Goal: Task Accomplishment & Management: Use online tool/utility

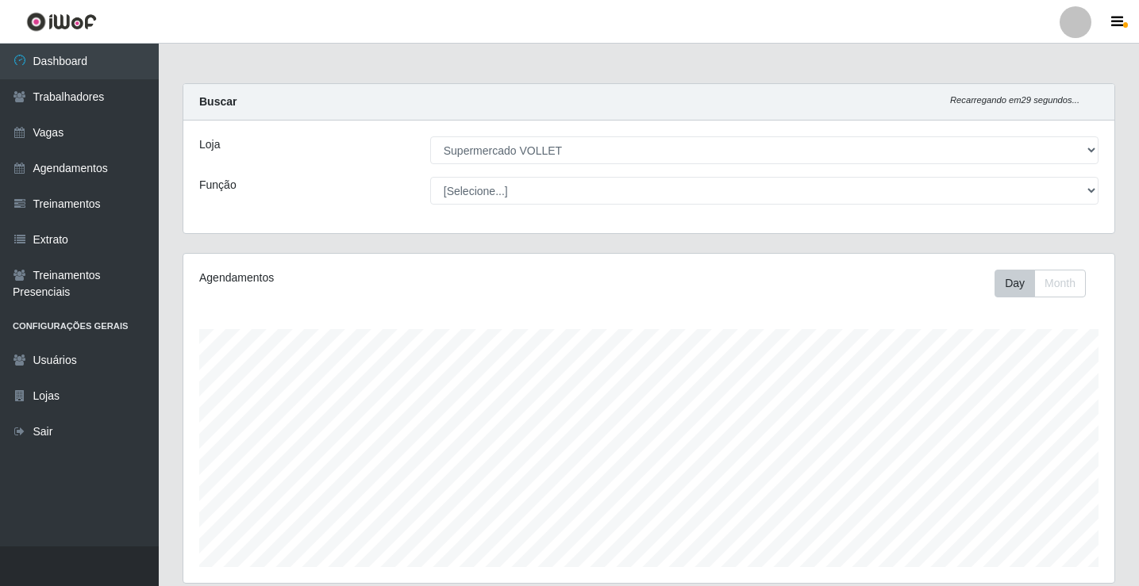
select select "72"
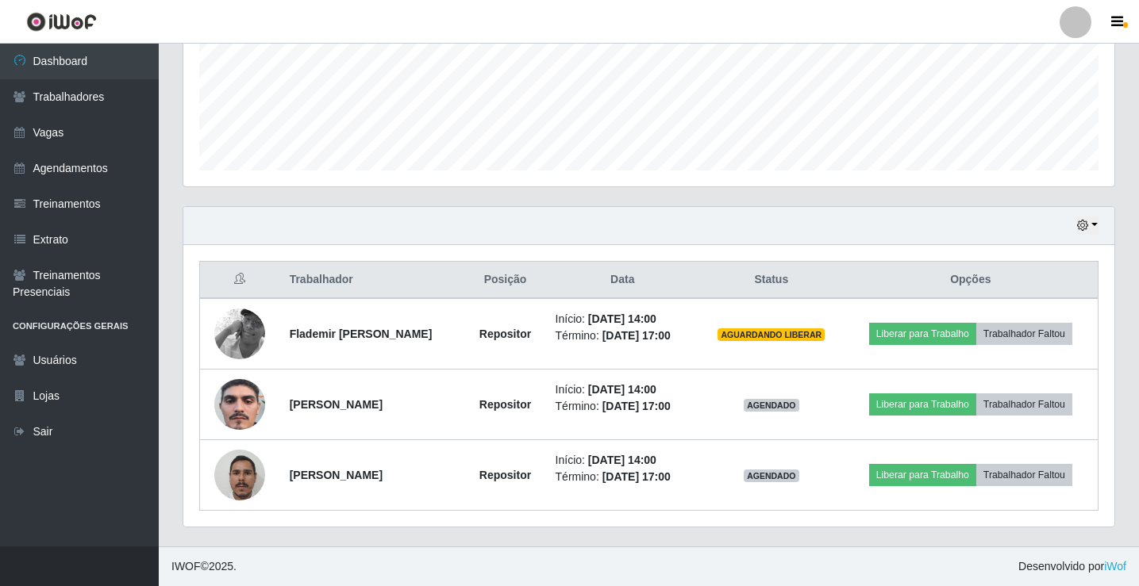
scroll to position [329, 931]
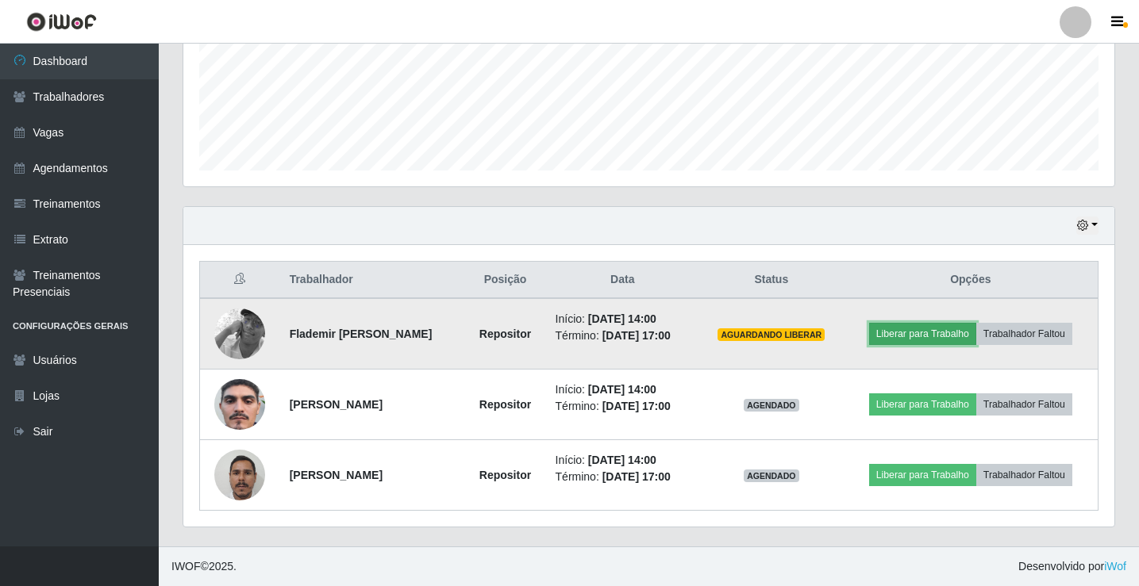
click at [922, 329] on button "Liberar para Trabalho" at bounding box center [922, 334] width 107 height 22
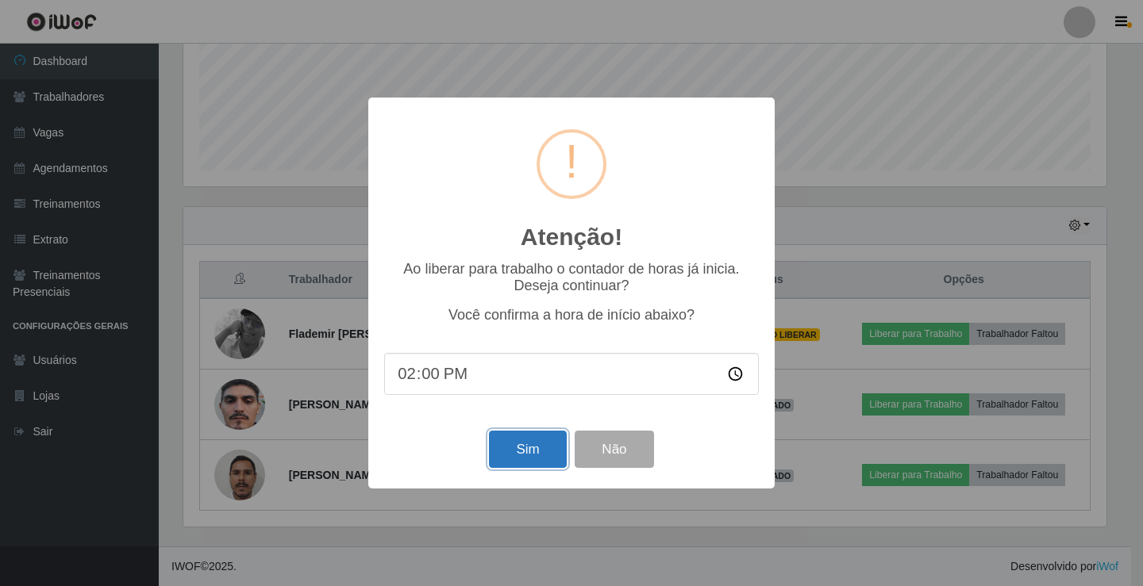
click at [552, 454] on button "Sim" at bounding box center [527, 449] width 77 height 37
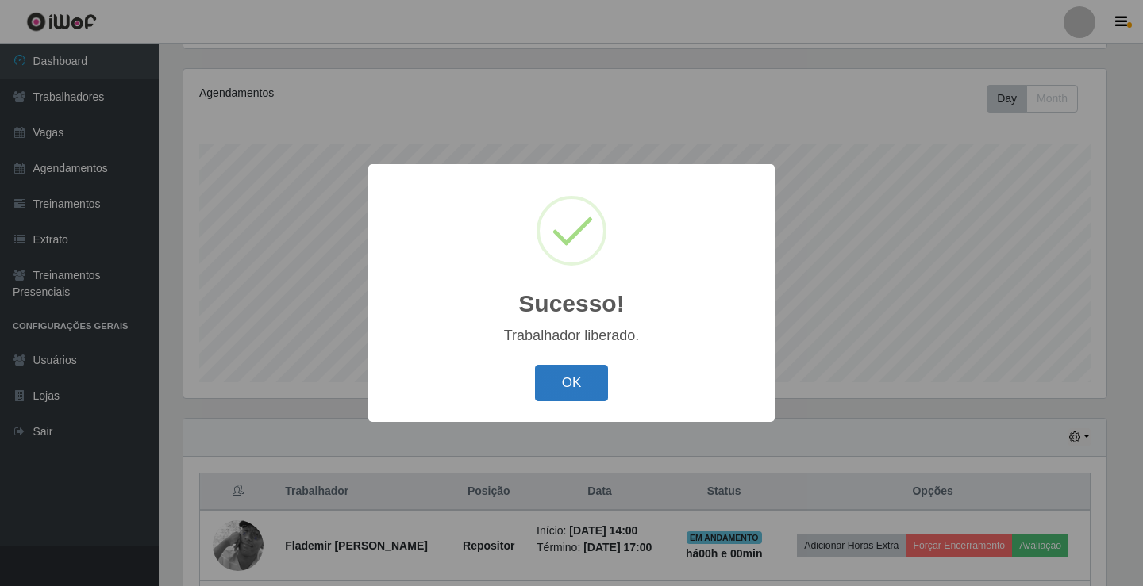
click at [587, 379] on button "OK" at bounding box center [572, 383] width 74 height 37
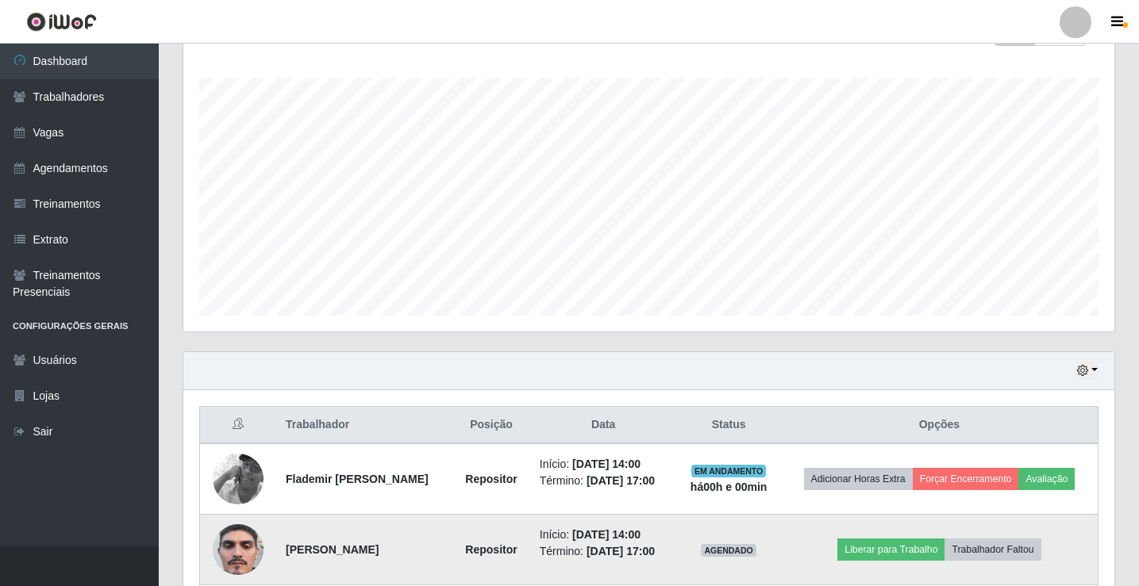
scroll to position [432, 0]
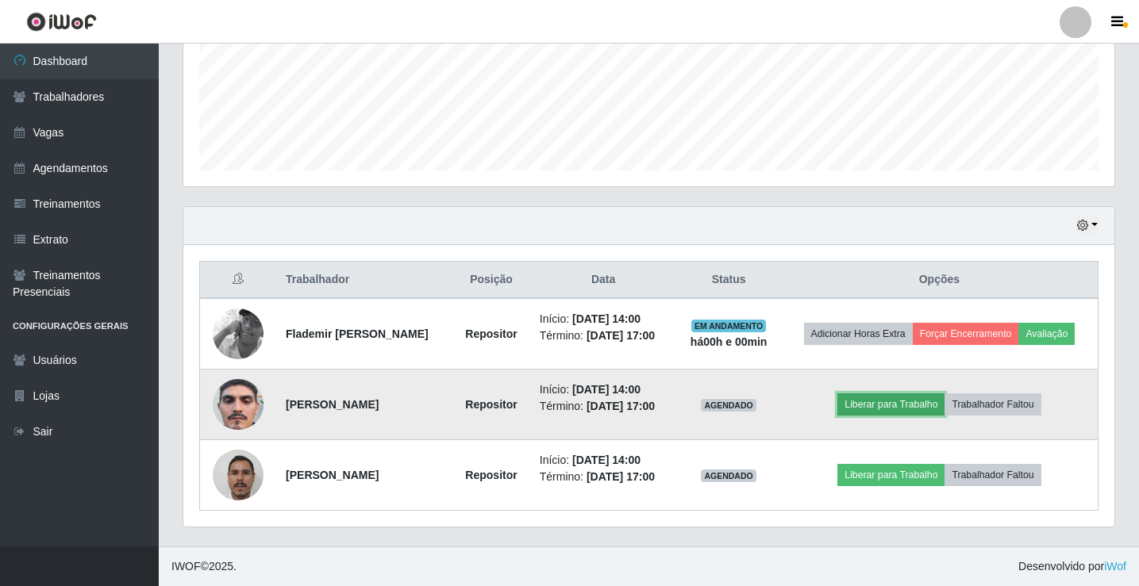
click at [901, 394] on button "Liberar para Trabalho" at bounding box center [890, 405] width 107 height 22
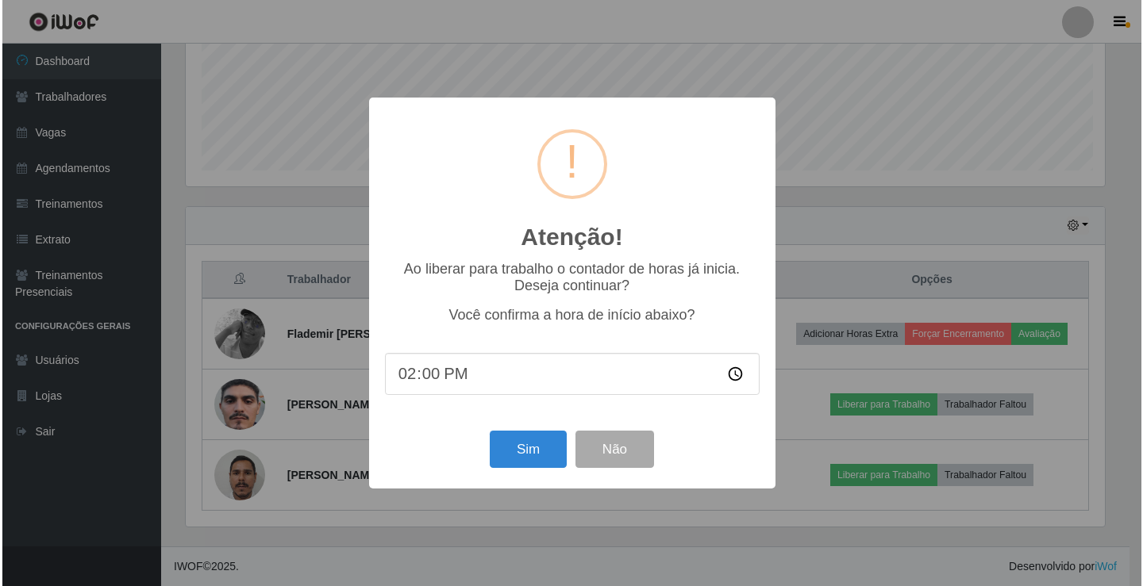
scroll to position [329, 923]
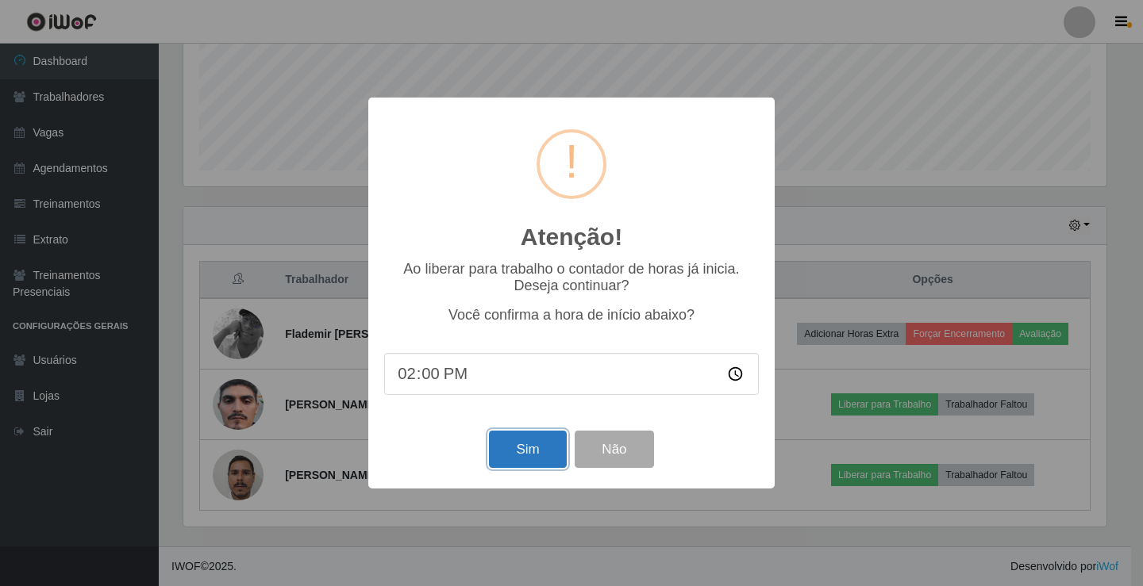
click at [550, 451] on button "Sim" at bounding box center [527, 449] width 77 height 37
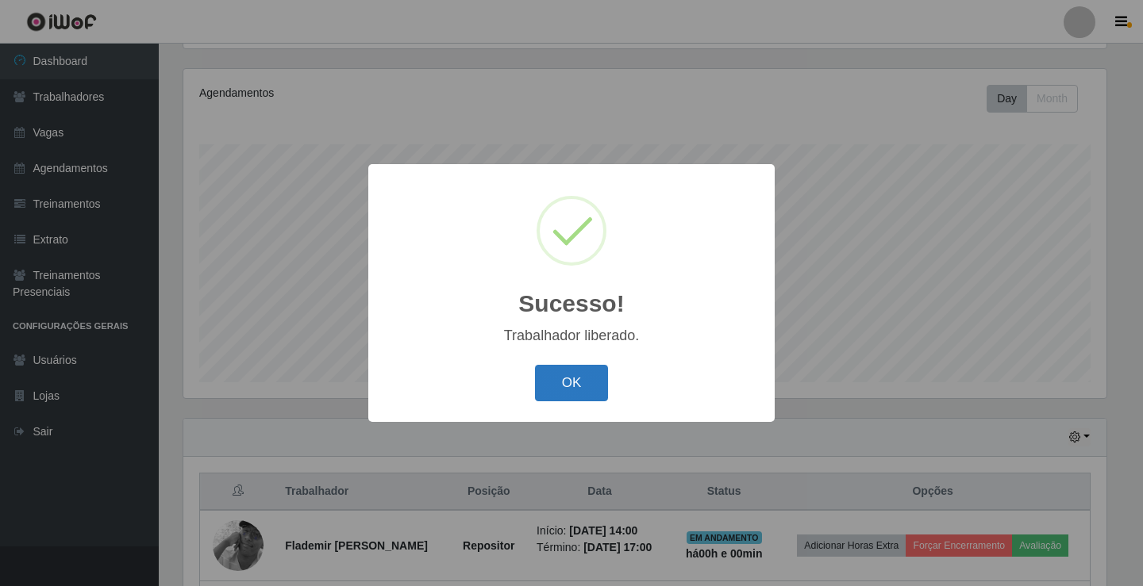
click at [578, 387] on button "OK" at bounding box center [572, 383] width 74 height 37
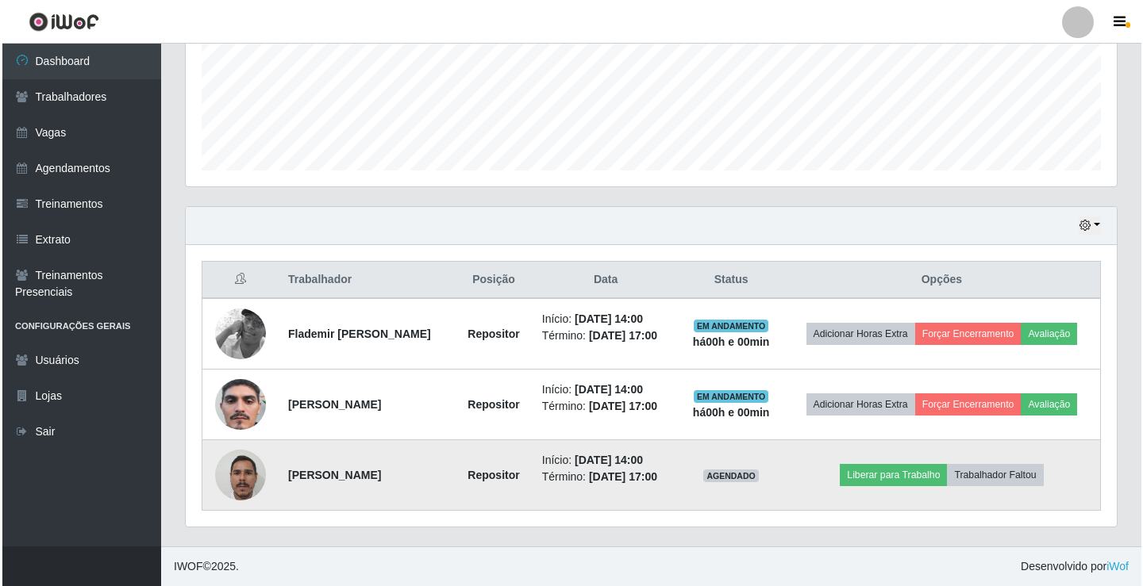
scroll to position [432, 0]
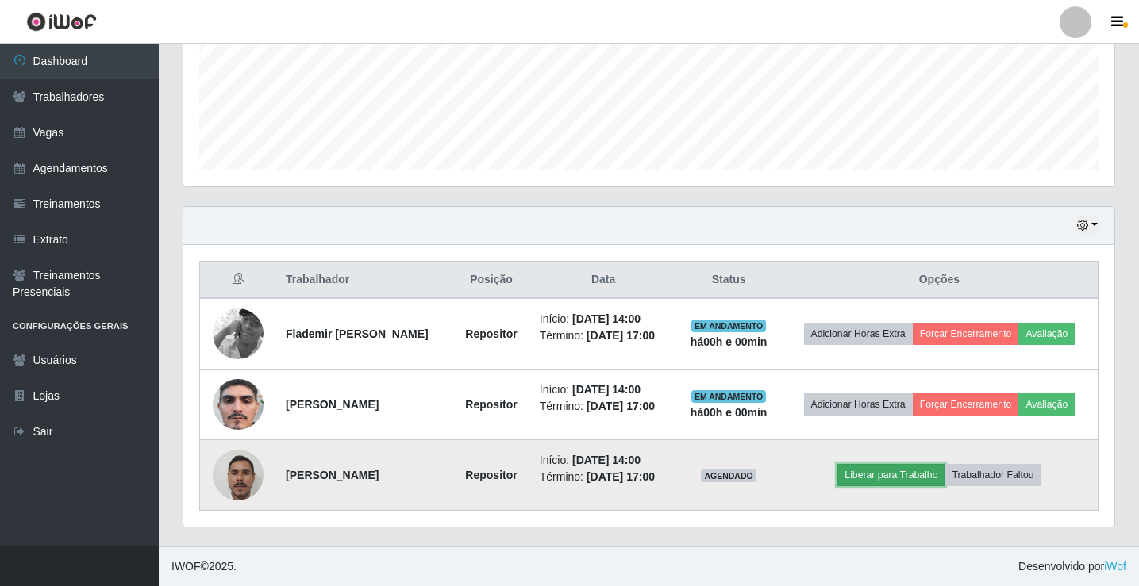
click at [893, 470] on button "Liberar para Trabalho" at bounding box center [890, 475] width 107 height 22
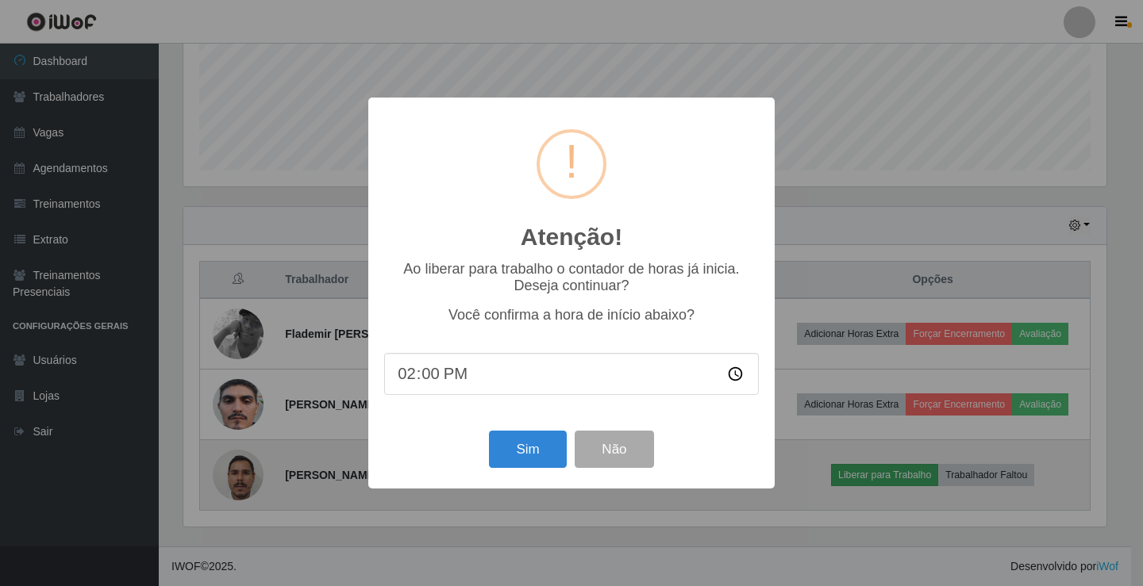
scroll to position [329, 923]
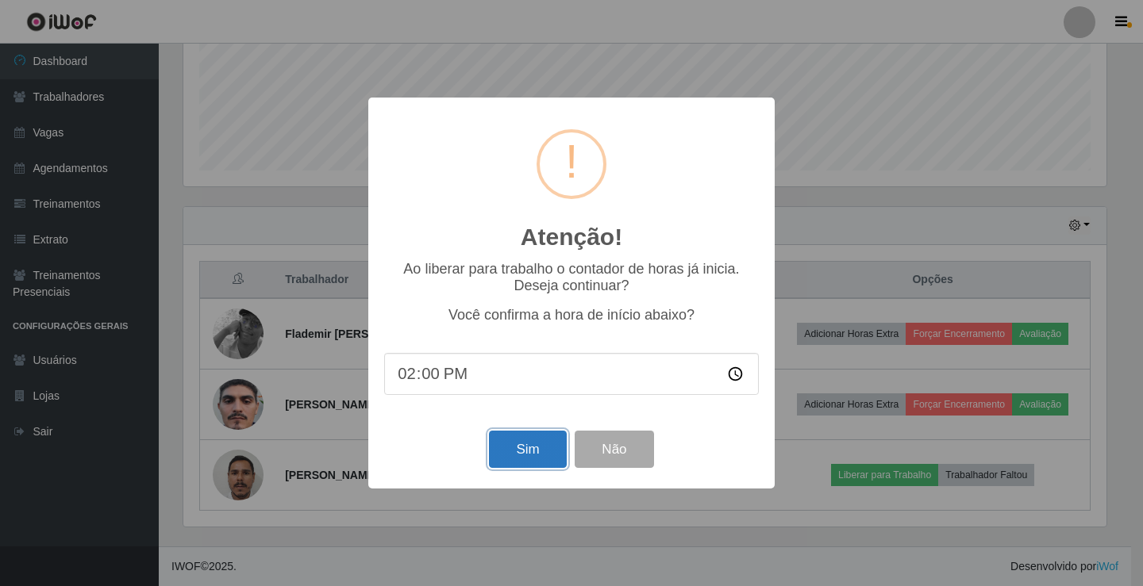
click at [507, 445] on button "Sim" at bounding box center [527, 449] width 77 height 37
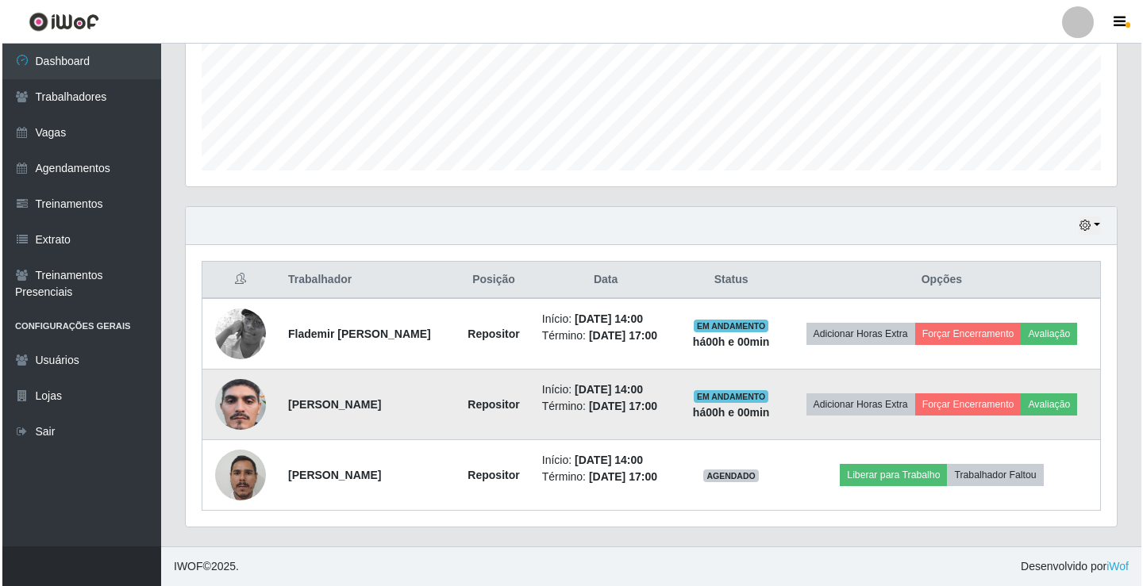
scroll to position [0, 0]
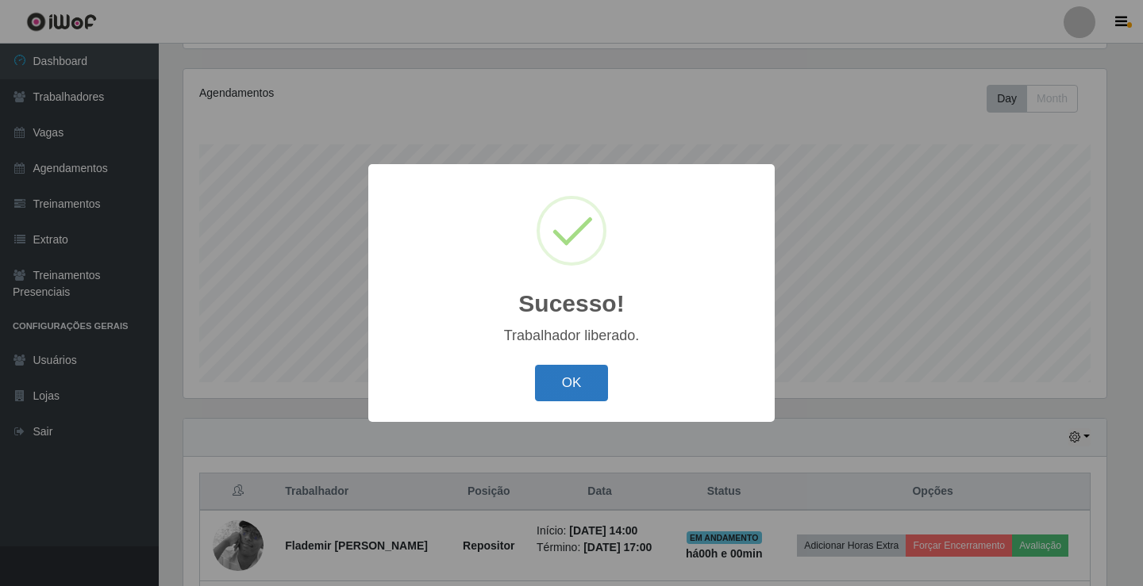
click at [563, 380] on button "OK" at bounding box center [572, 383] width 74 height 37
